Goal: Task Accomplishment & Management: Use online tool/utility

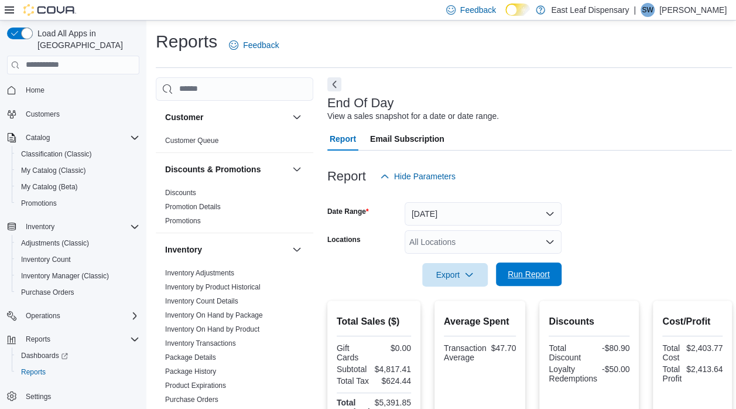
click at [527, 270] on span "Run Report" at bounding box center [529, 274] width 42 height 12
click at [33, 83] on span "Home" at bounding box center [35, 90] width 19 height 14
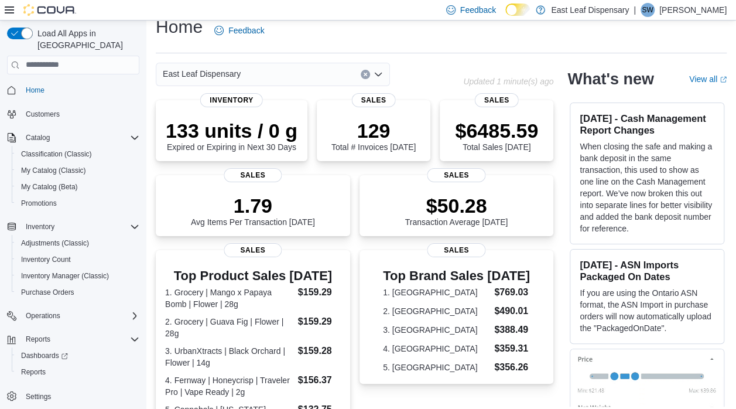
scroll to position [21, 0]
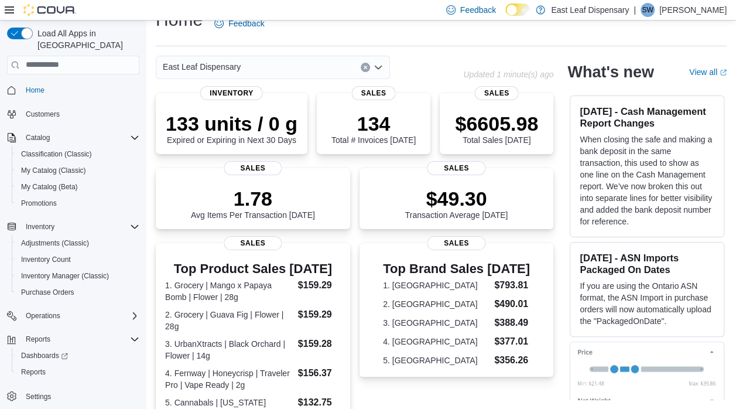
scroll to position [304, 0]
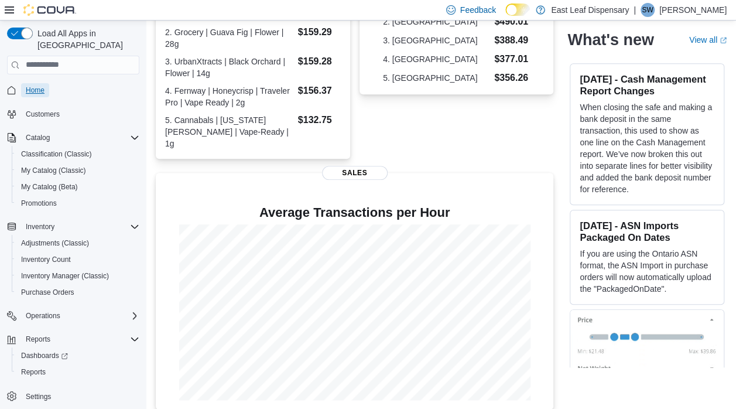
click at [40, 83] on span "Home" at bounding box center [35, 90] width 19 height 14
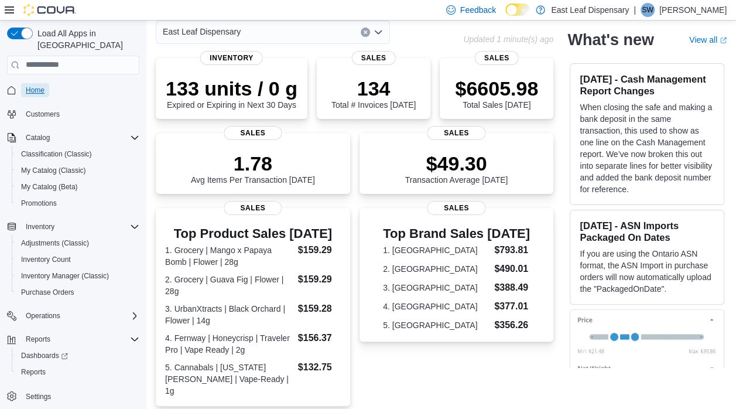
scroll to position [0, 0]
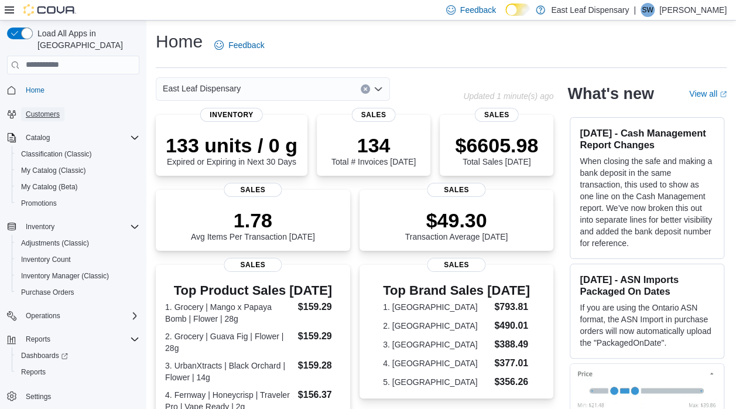
click at [49, 109] on span "Customers" at bounding box center [43, 113] width 34 height 9
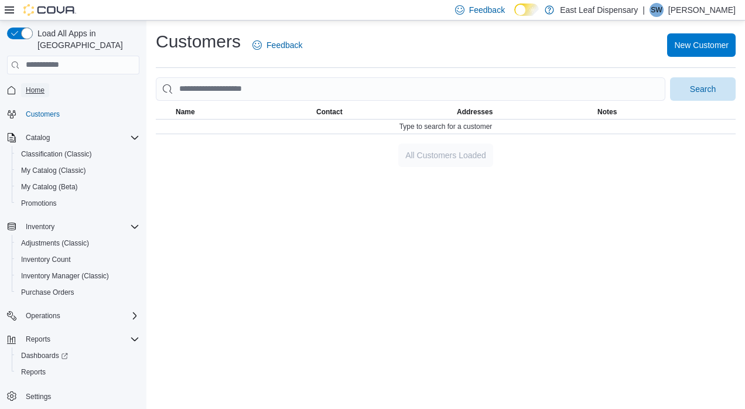
click at [44, 83] on link "Home" at bounding box center [35, 90] width 28 height 14
